Goal: Task Accomplishment & Management: Complete application form

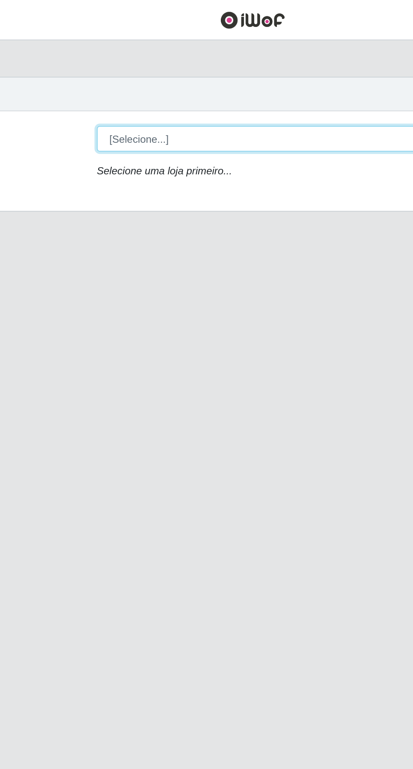
click at [236, 72] on select "[Selecione...] Extraplus - [GEOGRAPHIC_DATA] 03 - [GEOGRAPHIC_DATA]" at bounding box center [254, 79] width 274 height 15
select select "468"
click at [117, 72] on select "[Selecione...] Extraplus - [GEOGRAPHIC_DATA] 03 - [GEOGRAPHIC_DATA]" at bounding box center [254, 79] width 274 height 15
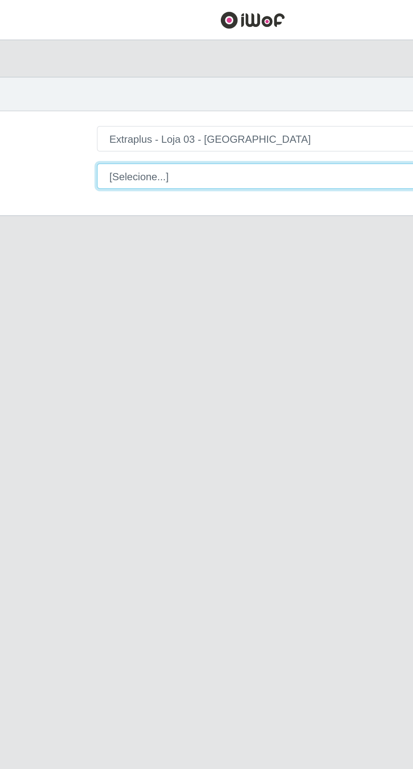
click at [223, 107] on select "[Selecione...] Repositor Repositor + Repositor ++" at bounding box center [254, 101] width 274 height 15
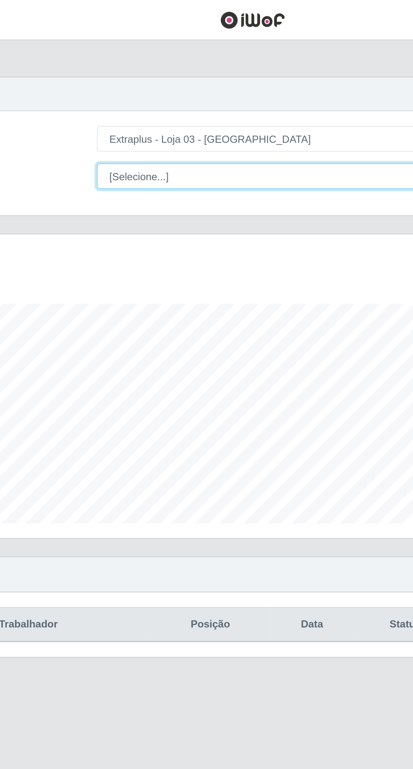
scroll to position [174, 387]
click at [117, 94] on select "[Selecione...] Repositor Repositor + Repositor ++" at bounding box center [254, 101] width 274 height 15
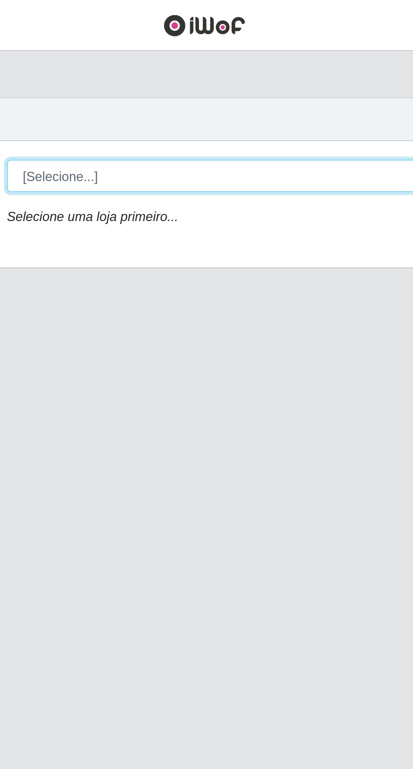
click at [245, 77] on select "[Selecione...] Extraplus - [GEOGRAPHIC_DATA] 03 - [GEOGRAPHIC_DATA]" at bounding box center [254, 79] width 274 height 15
select select "468"
click at [117, 72] on select "[Selecione...] Extraplus - [GEOGRAPHIC_DATA] 03 - [GEOGRAPHIC_DATA]" at bounding box center [254, 79] width 274 height 15
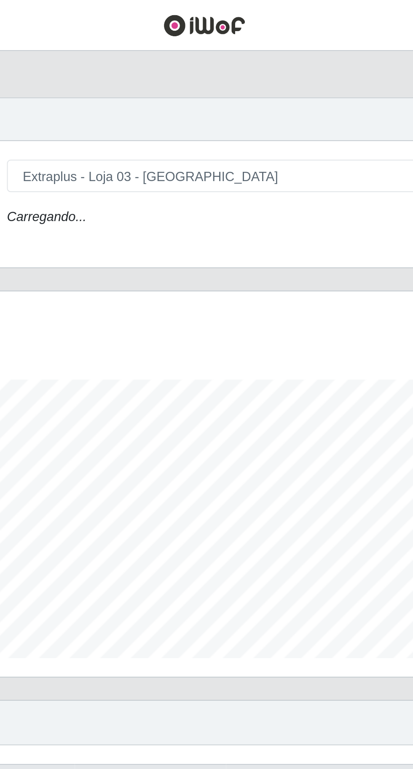
click at [230, 100] on div "Carregando..." at bounding box center [254, 100] width 287 height 12
click at [230, 106] on div "Loja [Selecione...] Extraplus - Loja 03 - Praia da Costa Função Carregando..." at bounding box center [206, 92] width 387 height 57
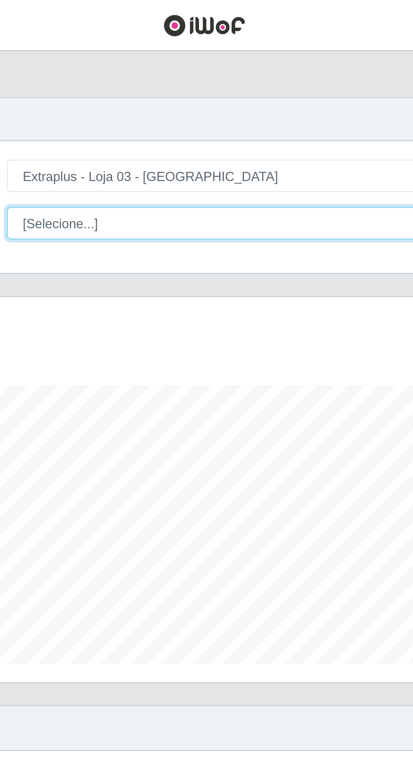
click at [231, 102] on select "[Selecione...] Repositor Repositor + Repositor ++" at bounding box center [254, 101] width 274 height 15
click at [236, 104] on select "[Selecione...] Repositor Repositor + Repositor ++" at bounding box center [254, 101] width 274 height 15
click at [117, 94] on select "[Selecione...] Repositor Repositor + Repositor ++" at bounding box center [254, 101] width 274 height 15
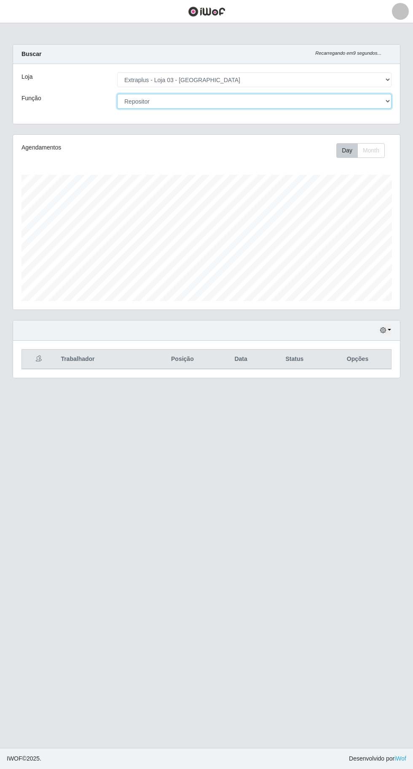
click at [300, 101] on select "[Selecione...] Repositor Repositor + Repositor ++" at bounding box center [254, 101] width 274 height 15
click at [117, 94] on select "[Selecione...] Repositor Repositor + Repositor ++" at bounding box center [254, 101] width 274 height 15
click at [326, 97] on select "[Selecione...] Repositor Repositor + Repositor ++" at bounding box center [254, 101] width 274 height 15
click at [117, 94] on select "[Selecione...] Repositor Repositor + Repositor ++" at bounding box center [254, 101] width 274 height 15
click at [308, 101] on select "[Selecione...] Repositor Repositor + Repositor ++" at bounding box center [254, 101] width 274 height 15
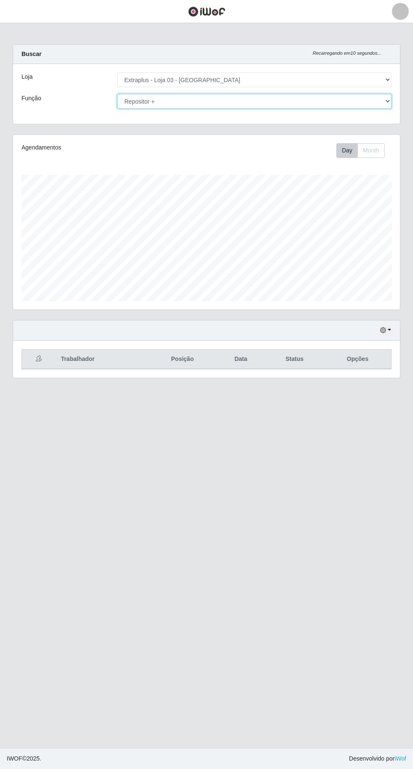
select select "[Selecione...]"
click at [117, 94] on select "[Selecione...] Repositor Repositor + Repositor ++" at bounding box center [254, 101] width 274 height 15
